Goal: Communication & Community: Answer question/provide support

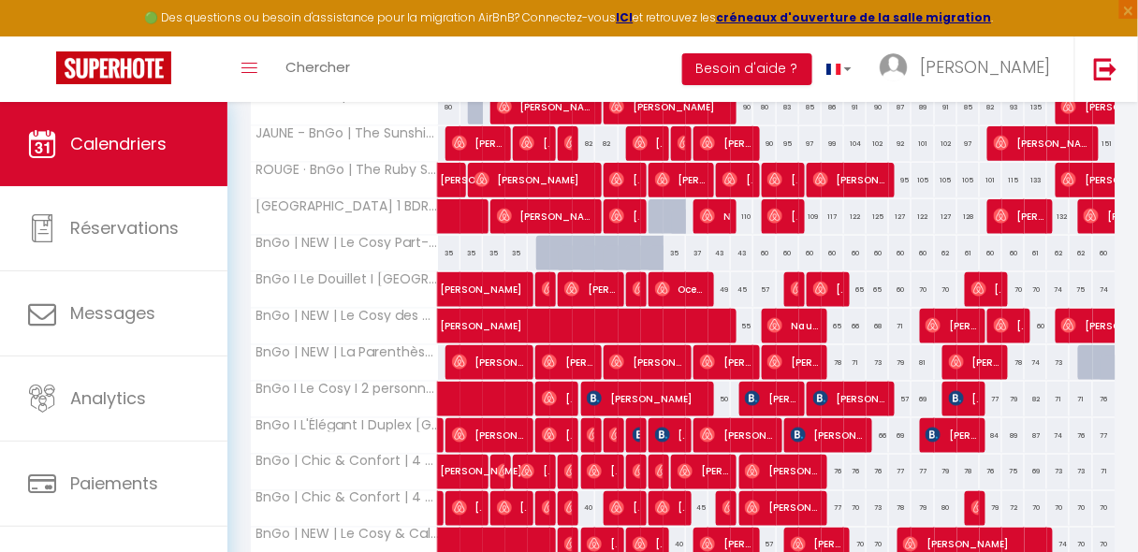
scroll to position [725, 0]
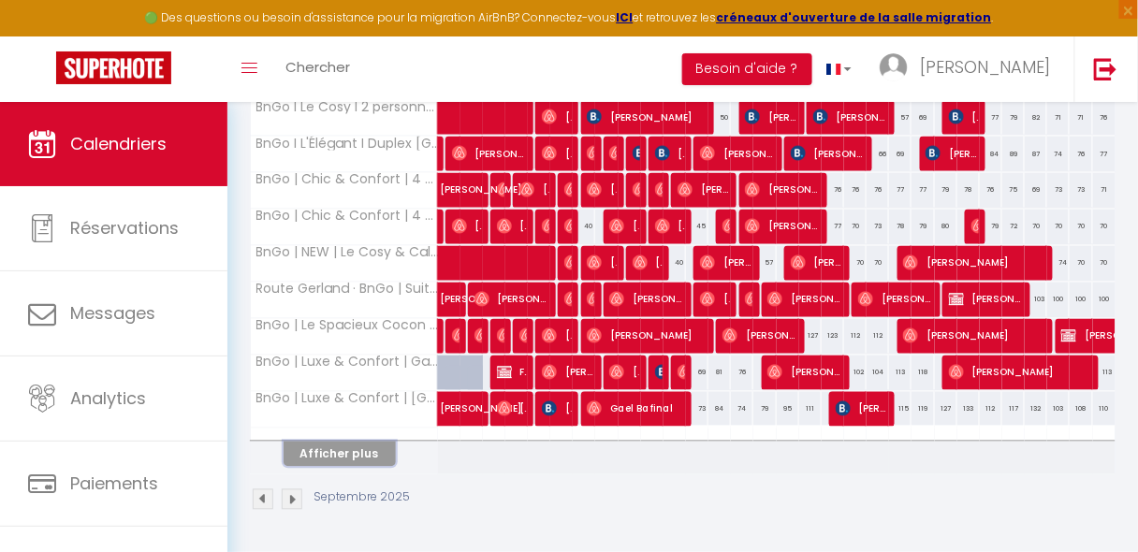
click at [344, 445] on button "Afficher plus" at bounding box center [340, 454] width 112 height 25
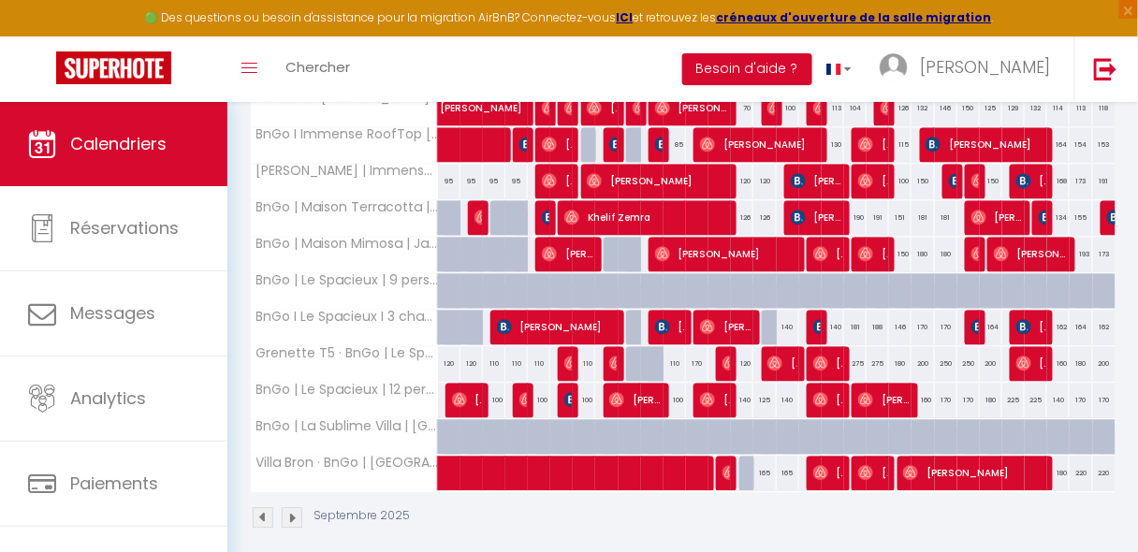
scroll to position [1114, 0]
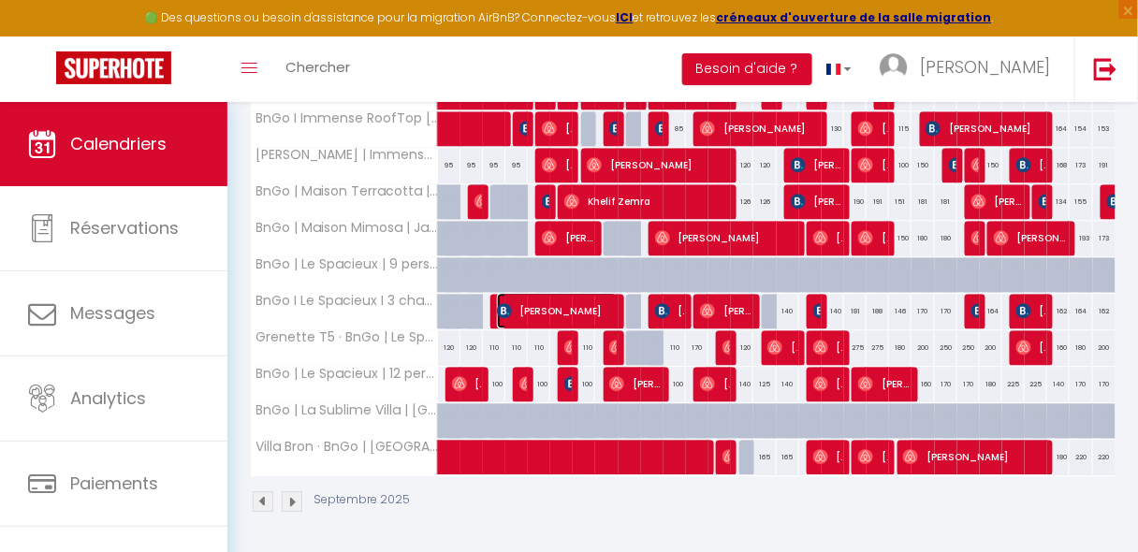
click at [519, 296] on span "[PERSON_NAME]" at bounding box center [557, 311] width 120 height 36
select select "OK"
select select "0"
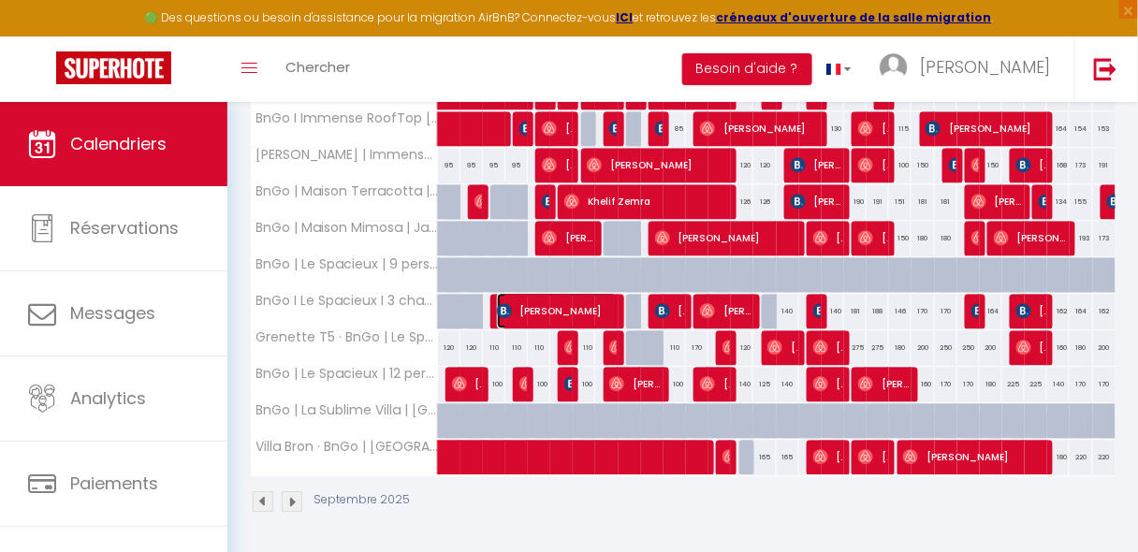
select select "1"
select select
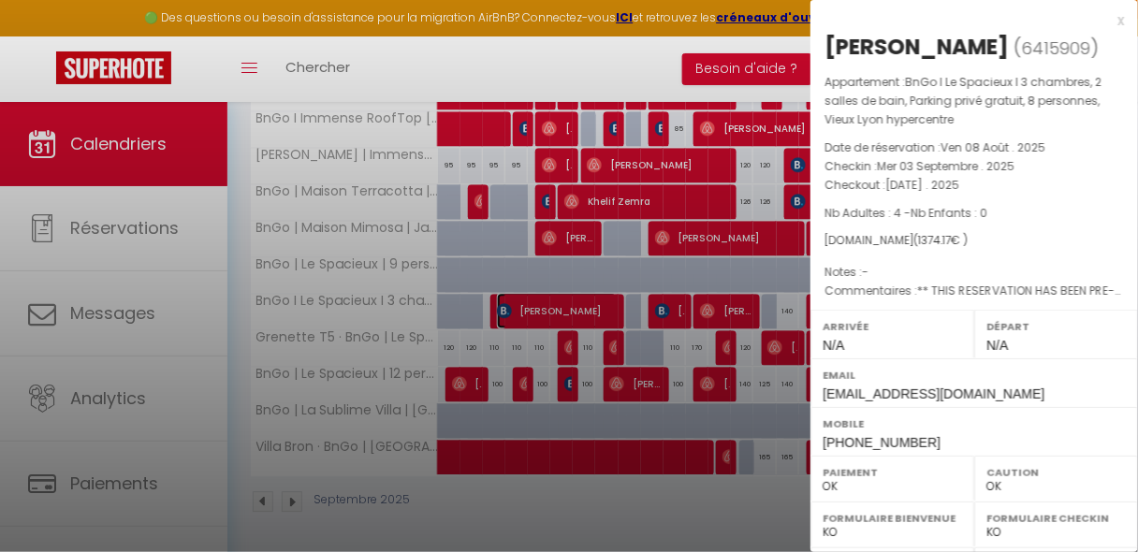
select select "32683"
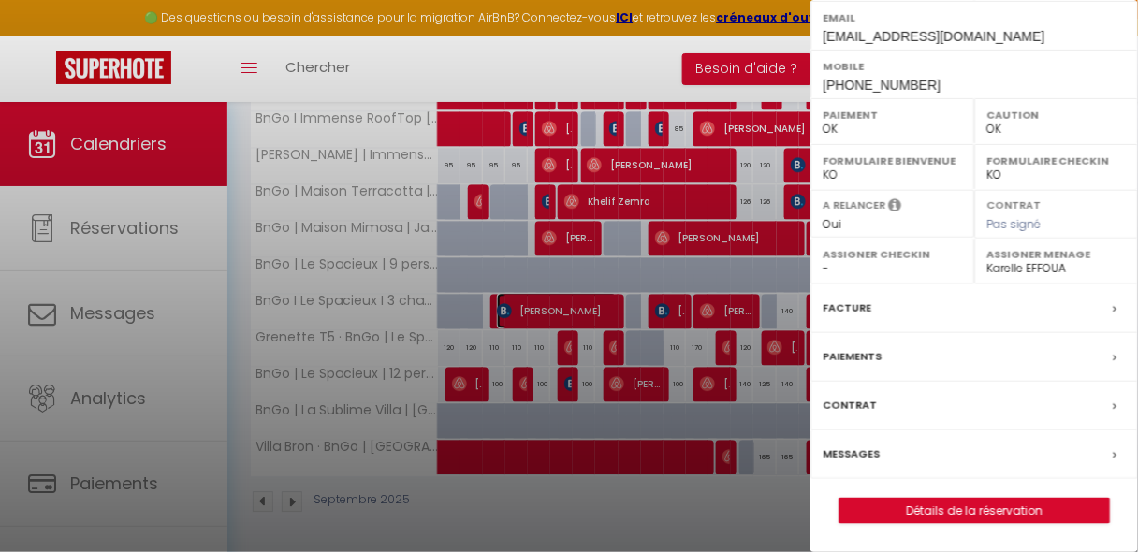
scroll to position [381, 0]
click at [847, 449] on label "Messages" at bounding box center [851, 455] width 57 height 20
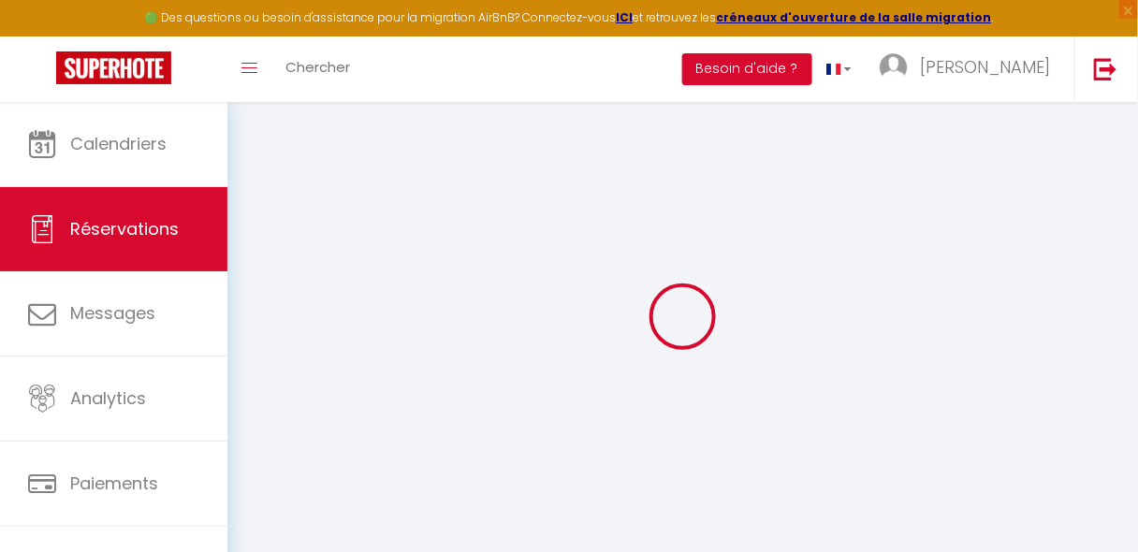
select select
checkbox input "false"
select select
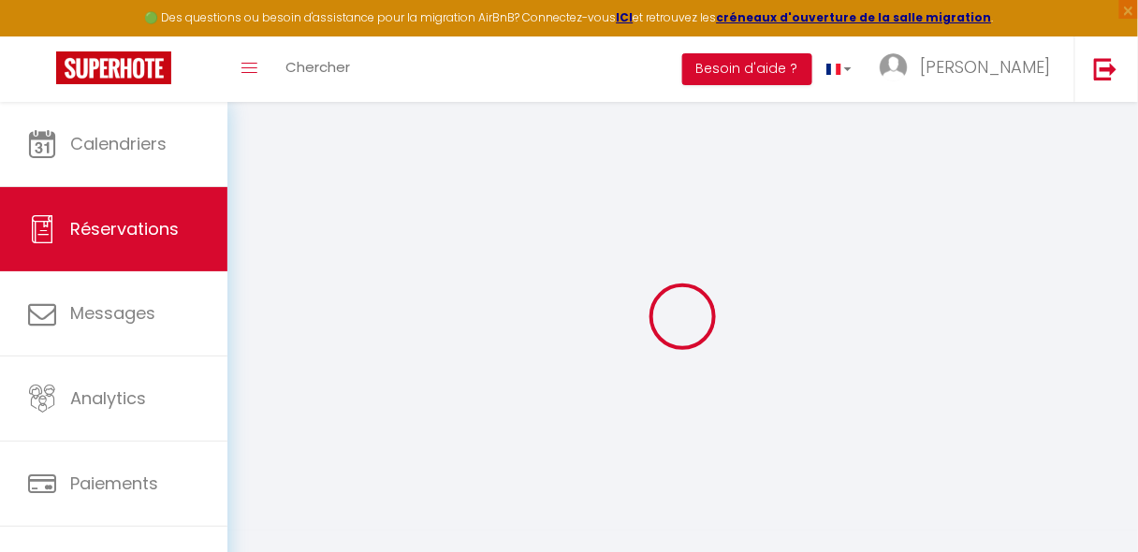
checkbox input "false"
type textarea "** THIS RESERVATION HAS BEEN PRE-PAID ** BOOKING NOTE : Payment charge is EUR 1…"
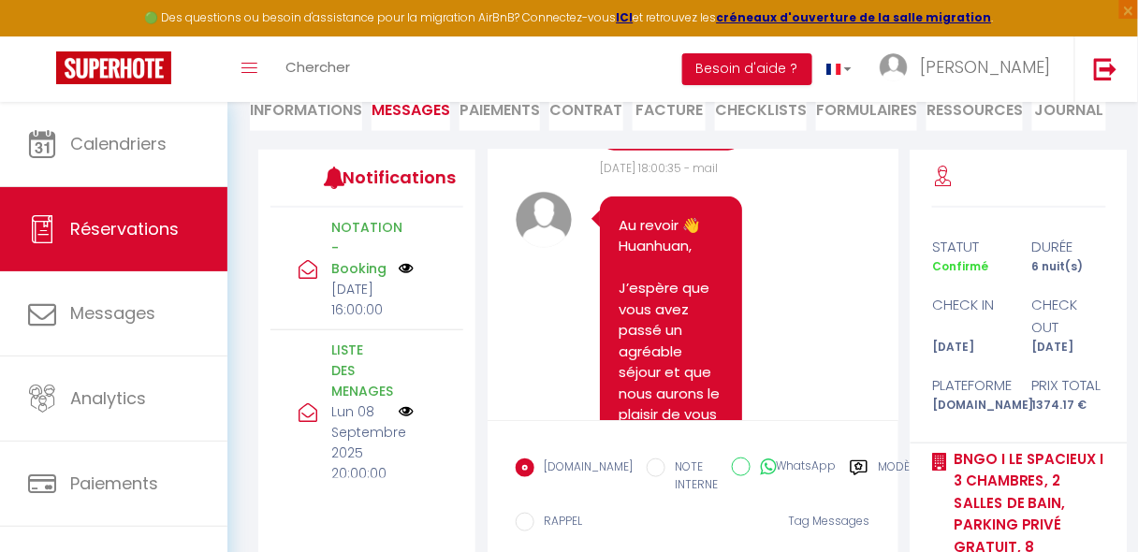
scroll to position [7597, 0]
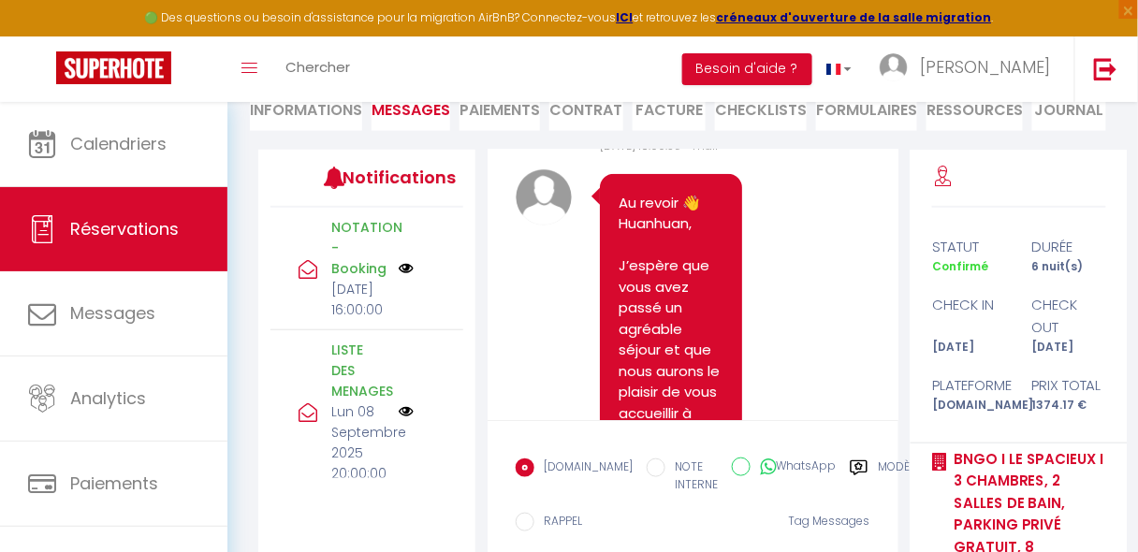
drag, startPoint x: 728, startPoint y: 350, endPoint x: 706, endPoint y: 240, distance: 112.7
drag, startPoint x: 706, startPoint y: 240, endPoint x: 678, endPoint y: 262, distance: 36.0
drag, startPoint x: 678, startPoint y: 262, endPoint x: 632, endPoint y: 222, distance: 61.0
drag, startPoint x: 620, startPoint y: 173, endPoint x: 719, endPoint y: 338, distance: 192.3
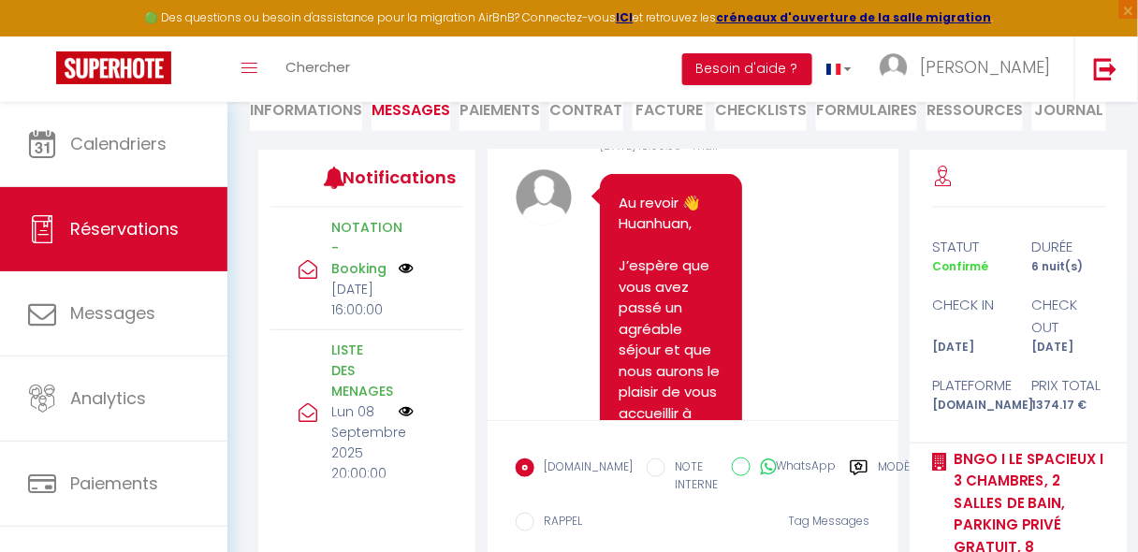
copy p "d'une facture vous pouvez la télécharger via le lien suivant : [URL][DOMAIN_NAM…"
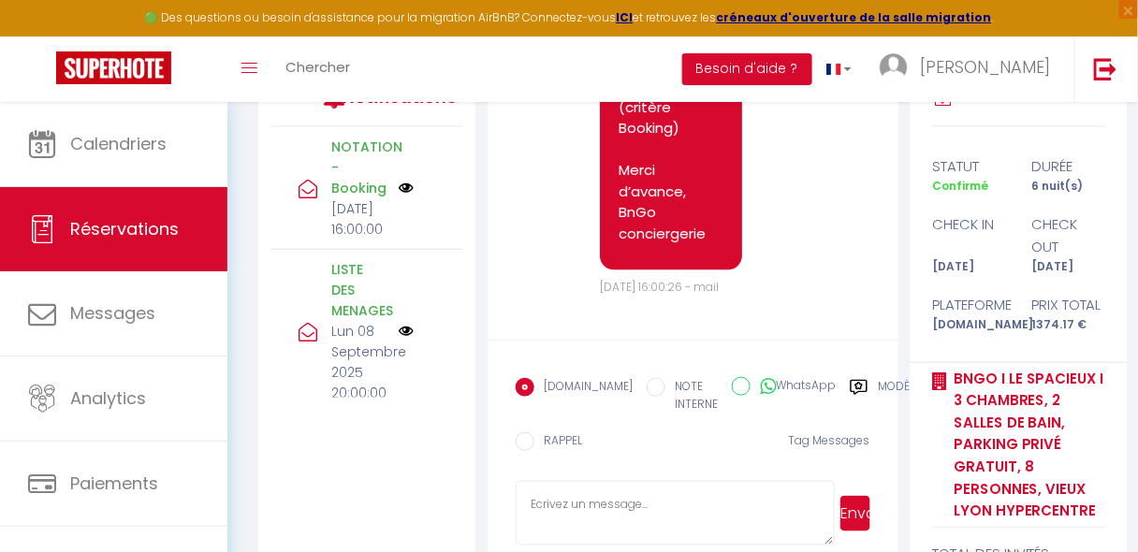
scroll to position [352, 0]
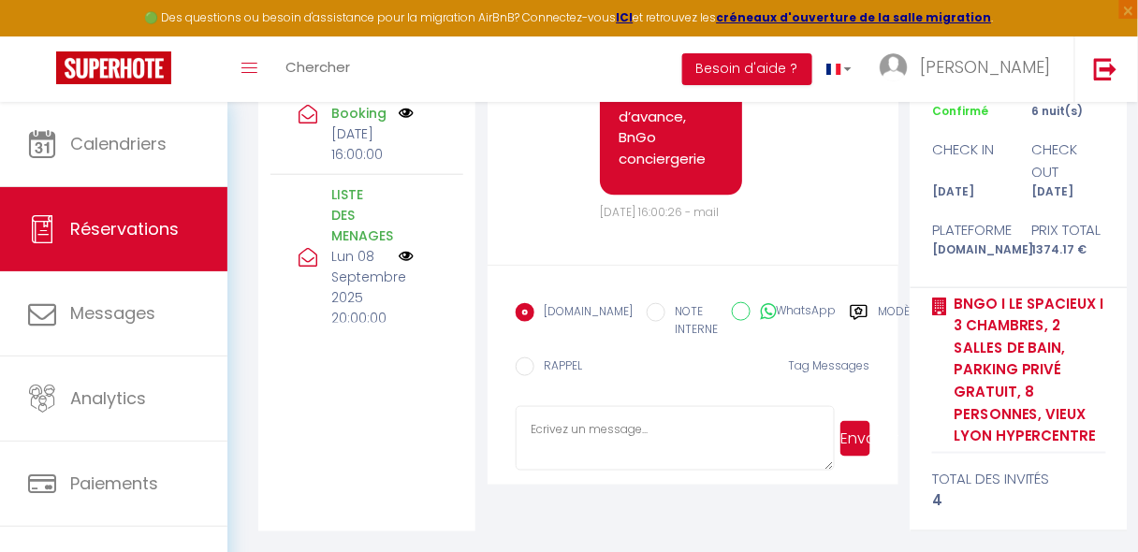
click at [659, 429] on textarea at bounding box center [675, 439] width 318 height 66
paste textarea "d'une facture vous pouvez la télécharger via le lien suivant : [URL][DOMAIN_NAM…"
drag, startPoint x: 609, startPoint y: 428, endPoint x: 513, endPoint y: 422, distance: 96.6
click at [513, 422] on form "[DOMAIN_NAME] NOTE INTERNE WhatsApp Modèles 11 « ‹ » › [DATE] [PHONE_NUMBER] Di…" at bounding box center [693, 375] width 410 height 220
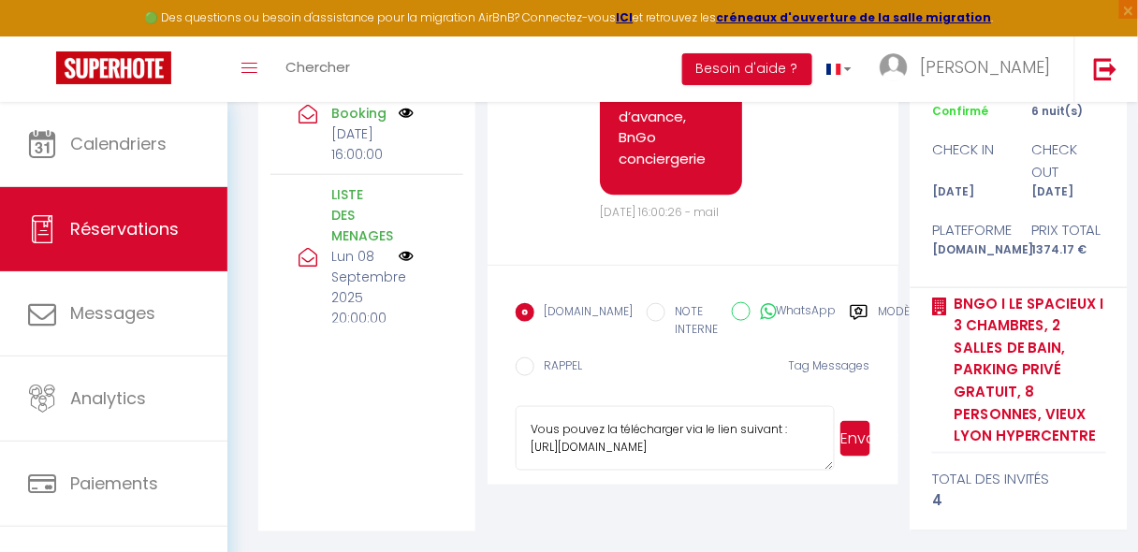
click at [620, 430] on textarea "Vous pouvez la télécharger via le lien suivant : [URL][DOMAIN_NAME]" at bounding box center [675, 439] width 318 height 66
click at [671, 428] on textarea "Vous pouvez télécharger via le lien suivant : [URL][DOMAIN_NAME]" at bounding box center [675, 439] width 318 height 66
click at [531, 427] on textarea "Vous pouvez télécharger votre facture via le lien suivant : [URL][DOMAIN_NAME]" at bounding box center [675, 439] width 318 height 66
click at [640, 432] on textarea "Bonjour, Vous pouvez télécharger votre facture via le lien suivant : [URL][DOMA…" at bounding box center [675, 439] width 318 height 66
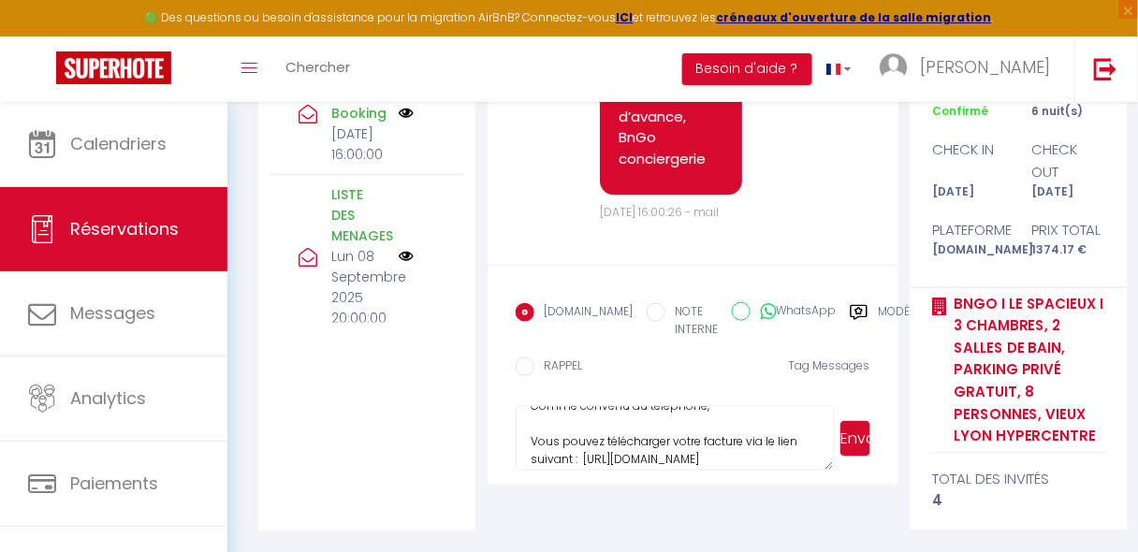
scroll to position [60, 0]
type textarea "Bonjour, Comme convenu au téléphone, Vous pouvez télécharger votre facture via …"
click at [858, 431] on button "Envoyer" at bounding box center [856, 439] width 30 height 36
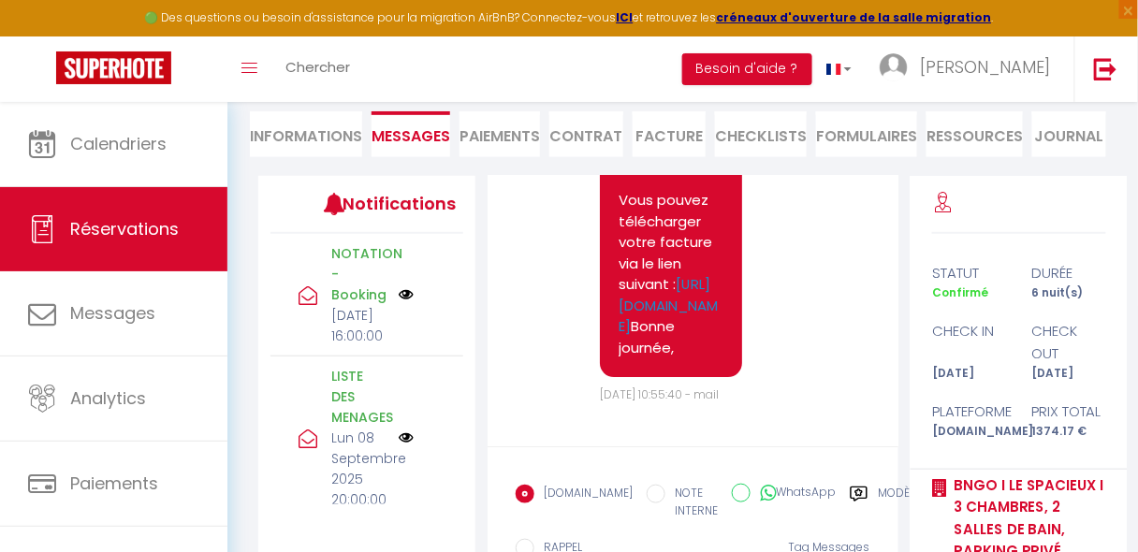
scroll to position [8872, 0]
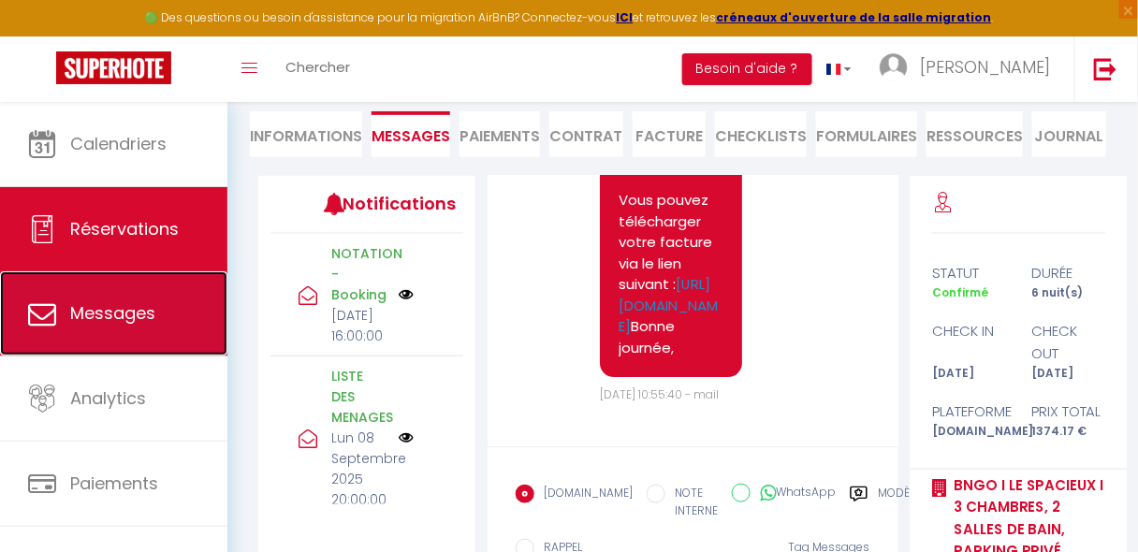
click at [121, 333] on link "Messages" at bounding box center [113, 313] width 227 height 84
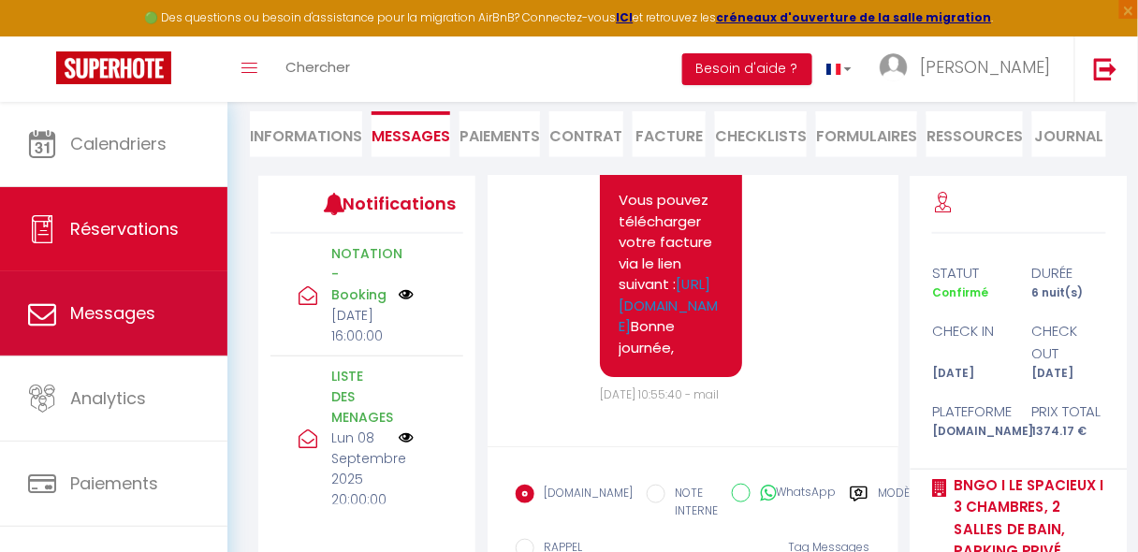
select select "message"
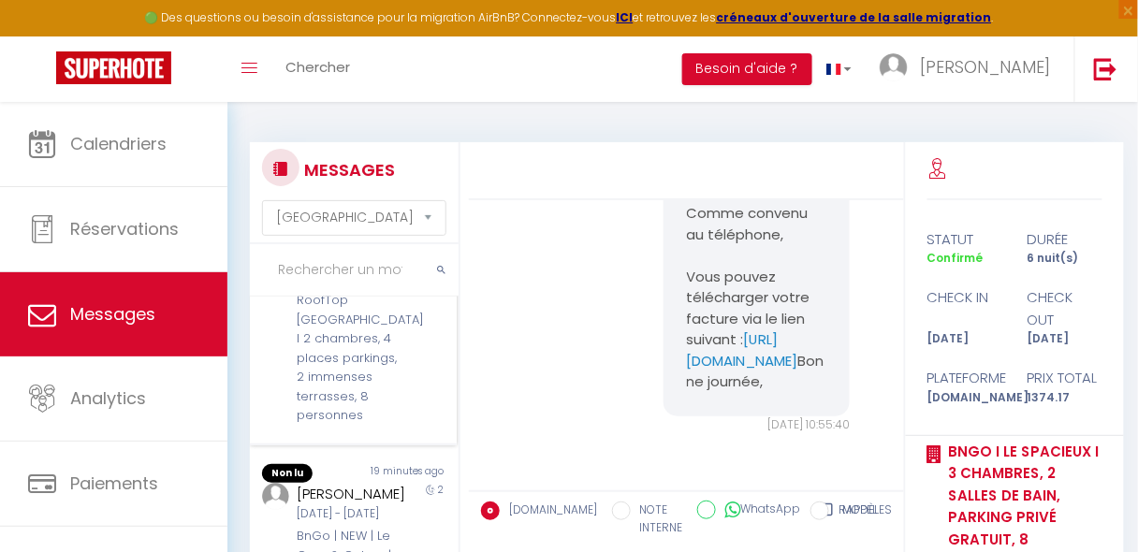
scroll to position [592, 0]
click at [405, 420] on div "1" at bounding box center [430, 319] width 51 height 219
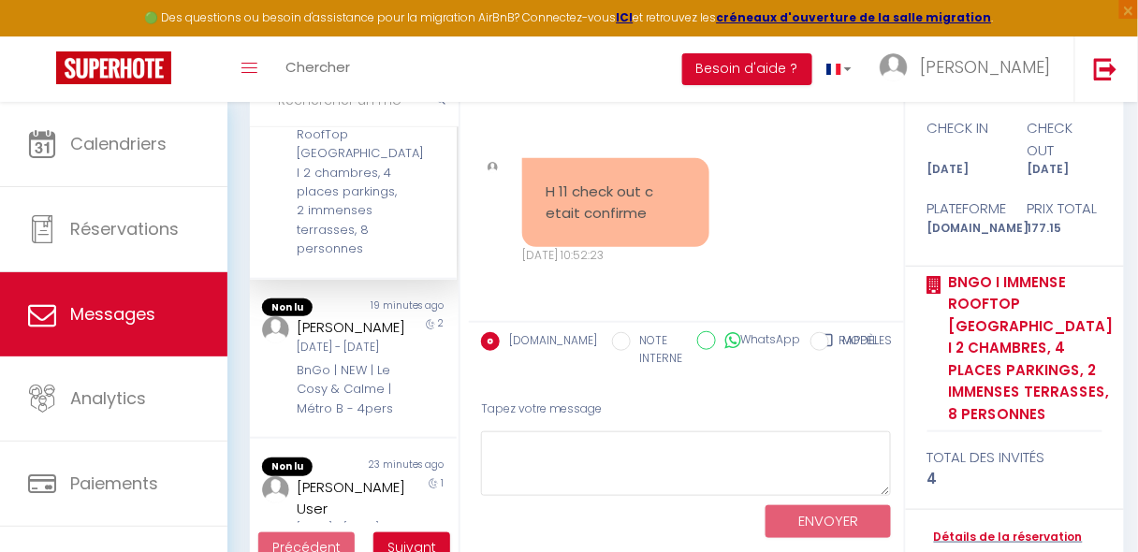
scroll to position [174, 0]
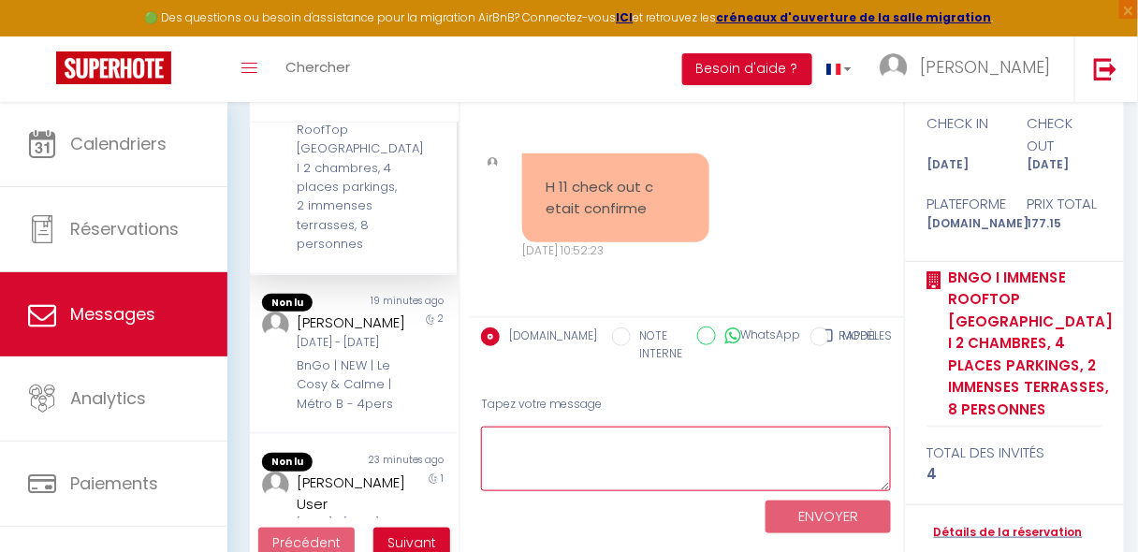
click at [764, 488] on textarea at bounding box center [686, 459] width 411 height 65
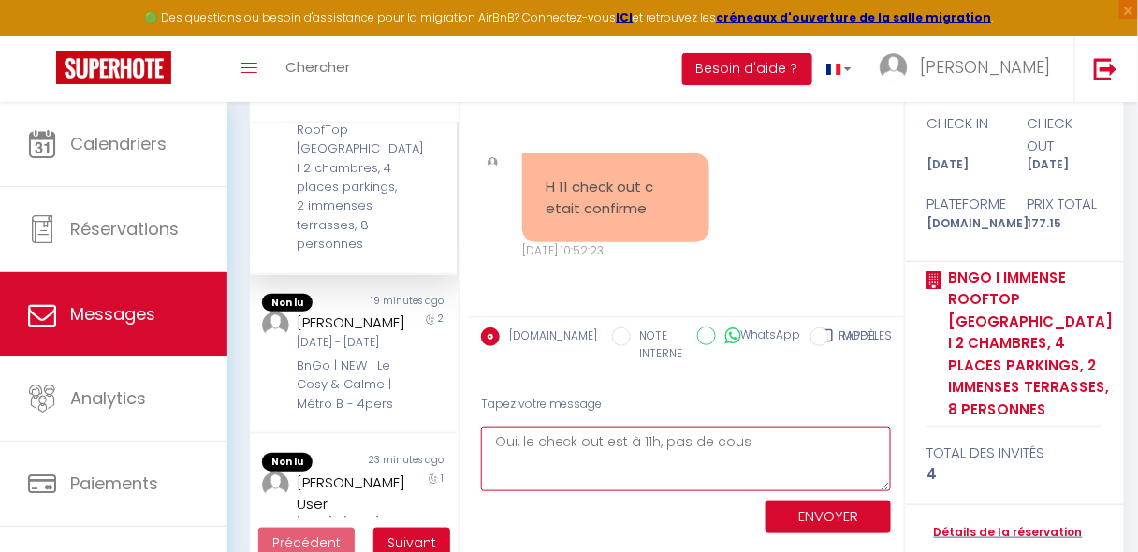
scroll to position [605, 0]
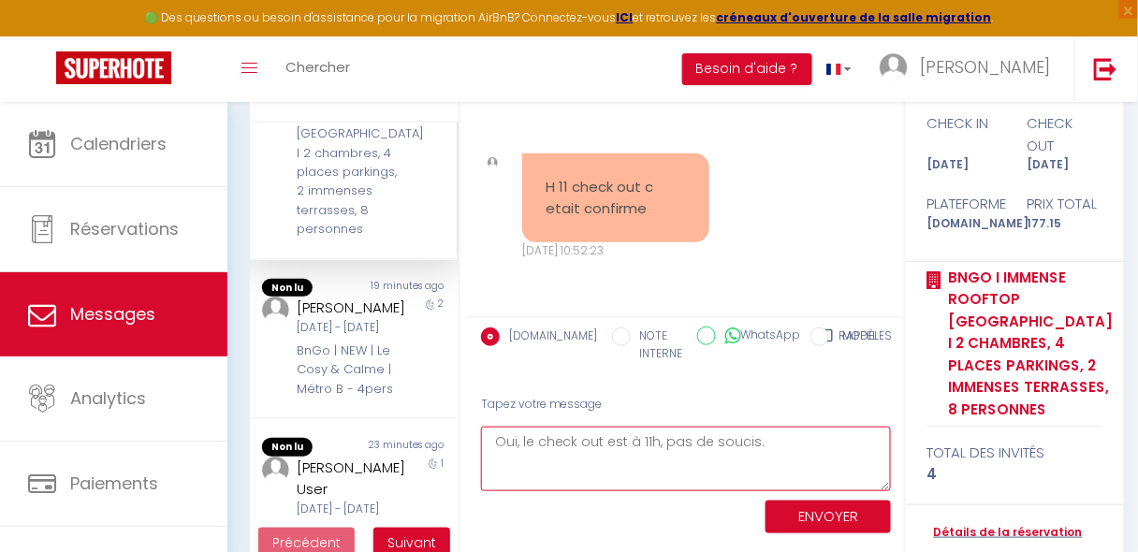
type textarea "Oui, le check out est à 11h, pas de soucis."
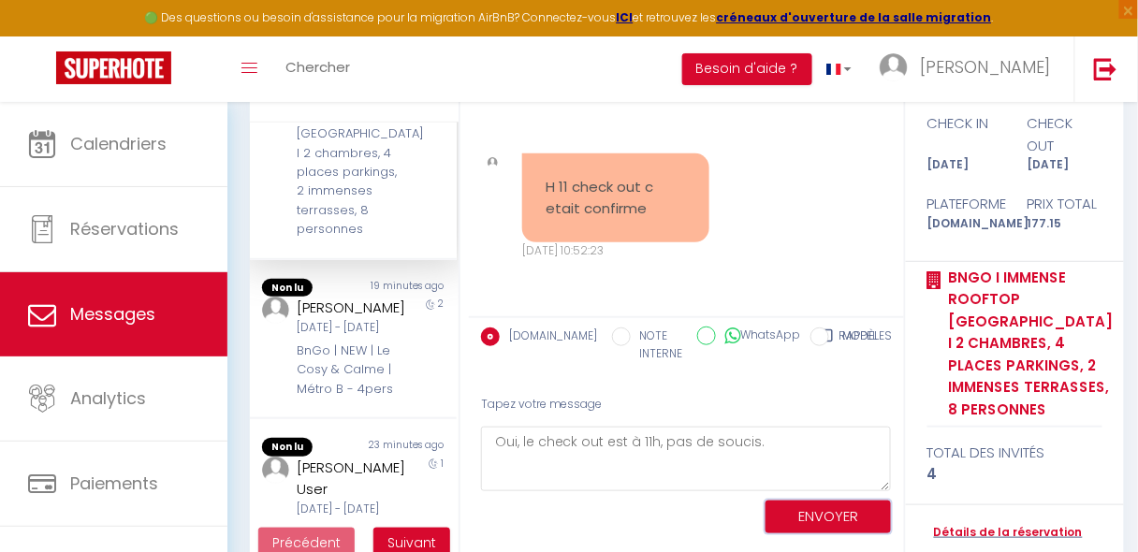
click at [790, 513] on button "ENVOYER" at bounding box center [828, 517] width 125 height 33
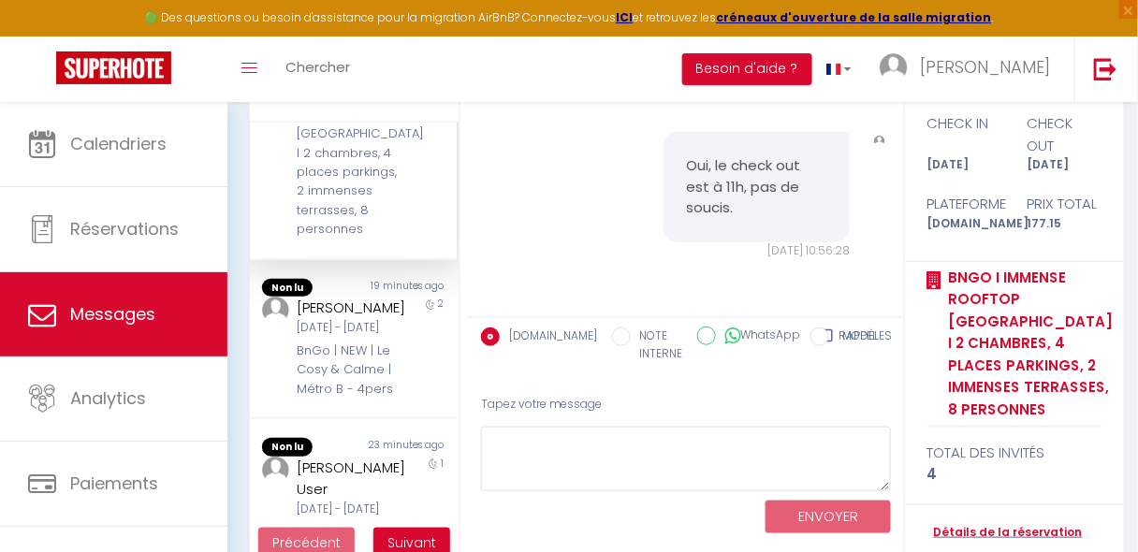
scroll to position [231, 0]
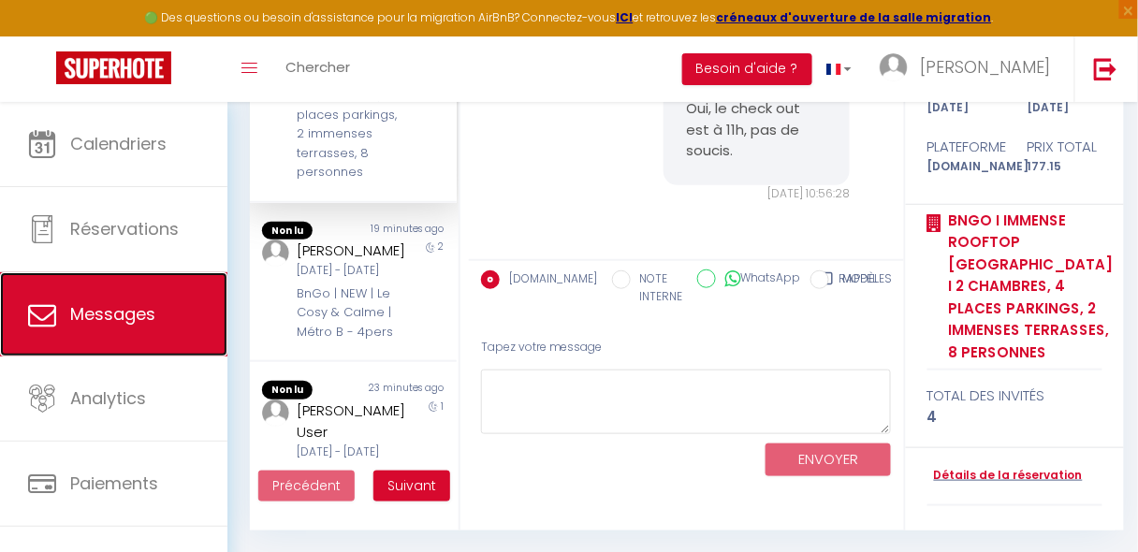
click at [157, 289] on link "Messages" at bounding box center [113, 314] width 227 height 84
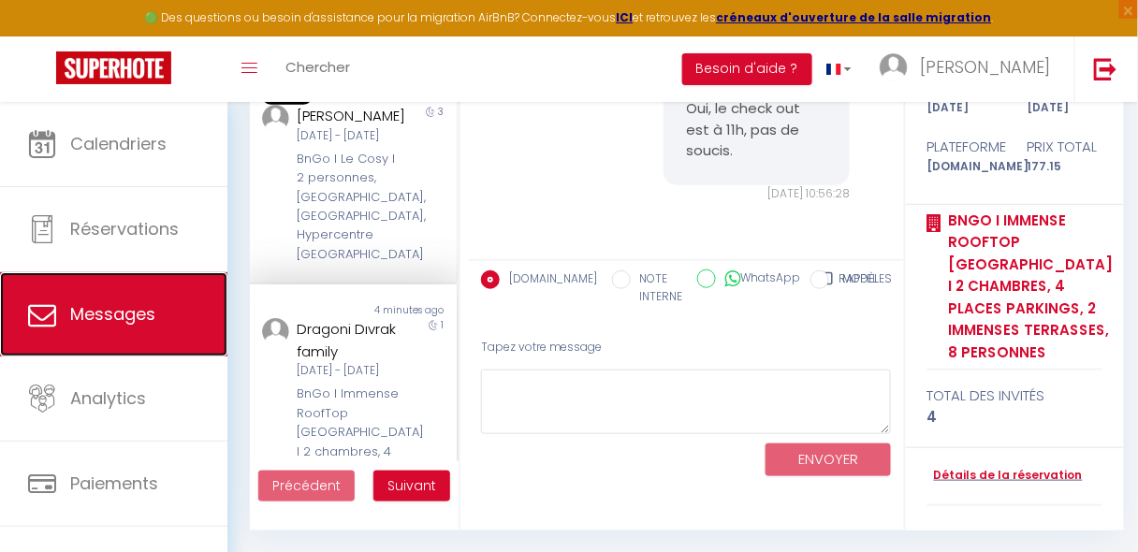
scroll to position [249, 0]
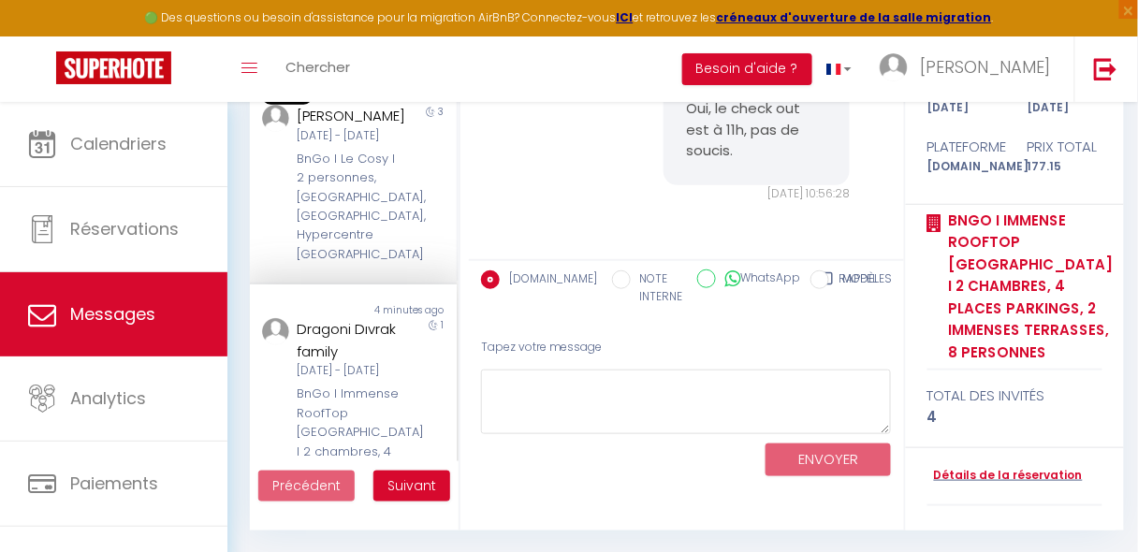
click at [379, 265] on div "BnGo I Le Cosy I 2 personnes, [GEOGRAPHIC_DATA], [GEOGRAPHIC_DATA], Hypercentre…" at bounding box center [351, 207] width 109 height 115
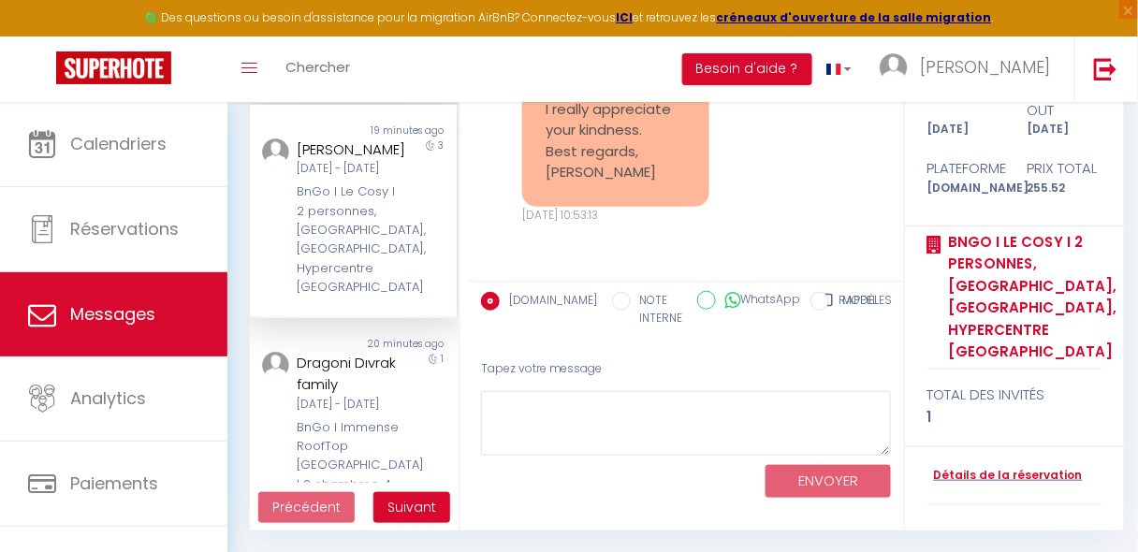
scroll to position [2634, 0]
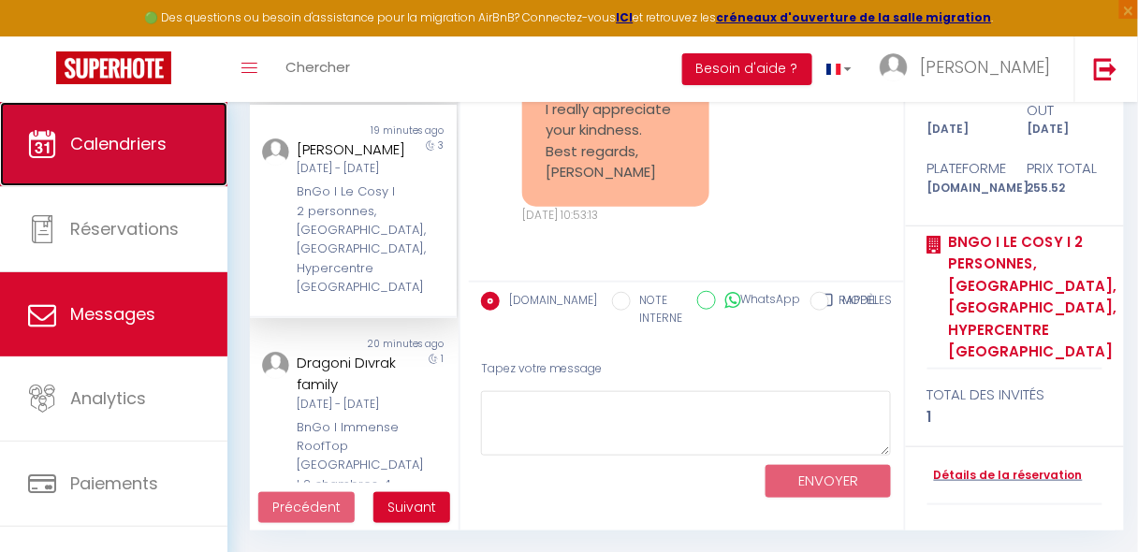
click at [132, 162] on link "Calendriers" at bounding box center [113, 144] width 227 height 84
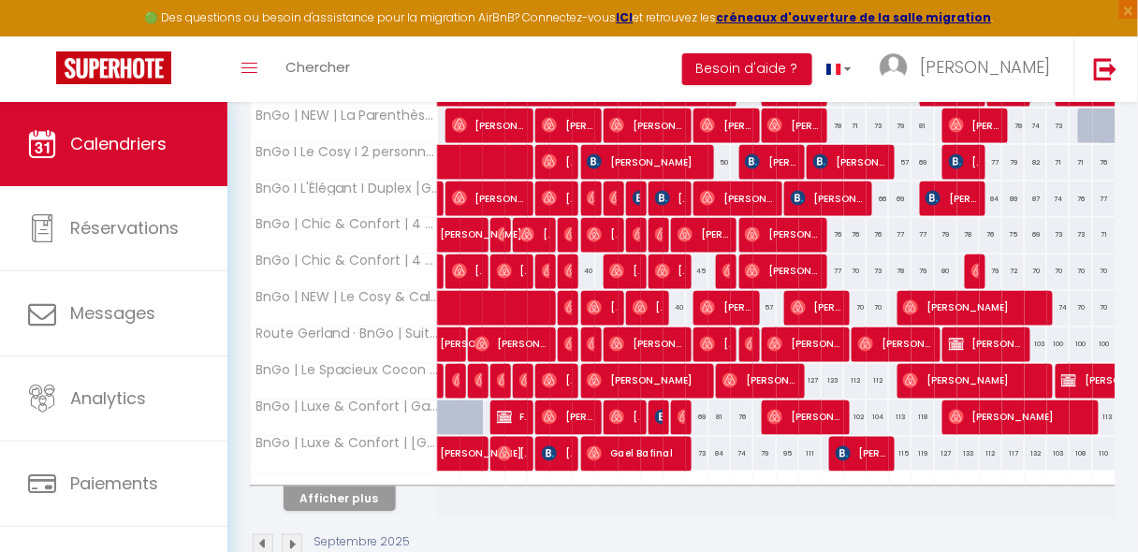
scroll to position [725, 0]
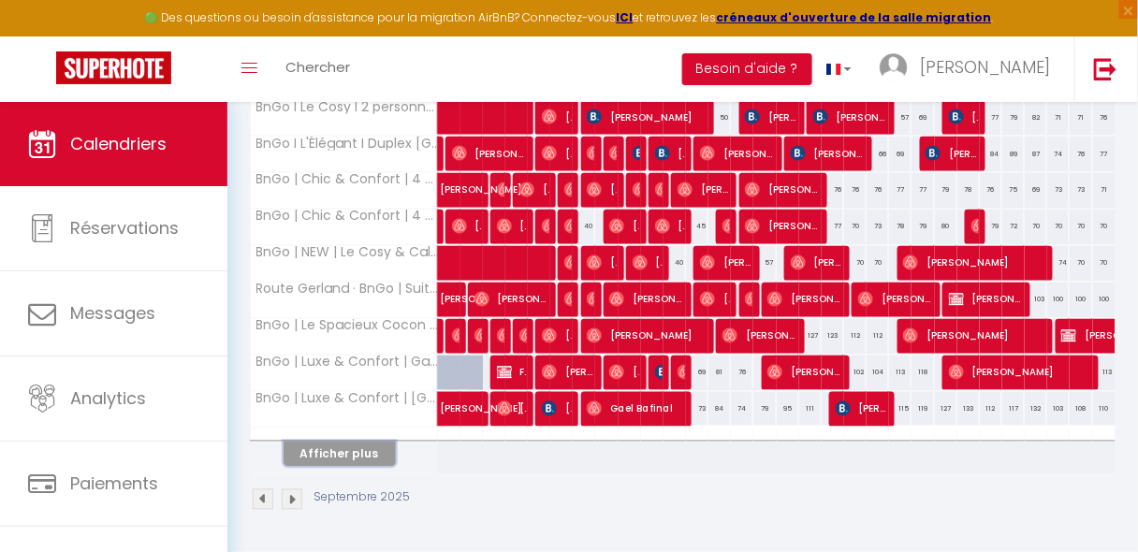
click at [352, 447] on button "Afficher plus" at bounding box center [340, 454] width 112 height 25
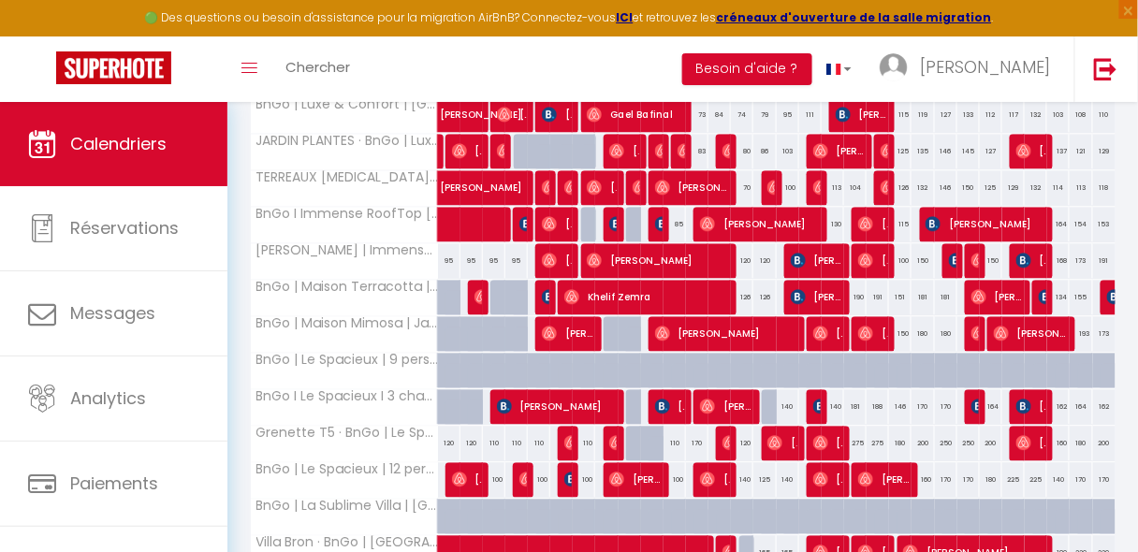
scroll to position [1114, 0]
